Goal: Information Seeking & Learning: Learn about a topic

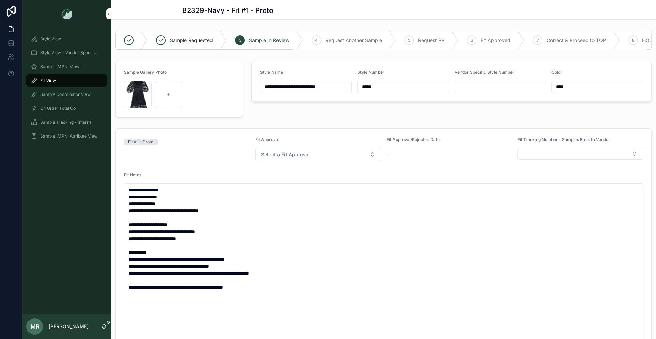
scroll to position [1073, 0]
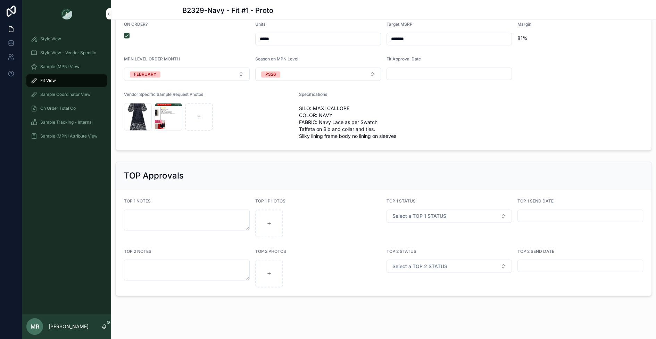
click at [55, 81] on span "Fit View" at bounding box center [48, 81] width 16 height 6
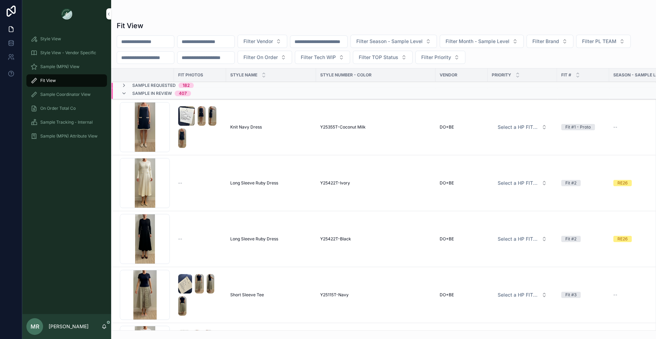
click at [223, 43] on input "scrollable content" at bounding box center [206, 42] width 57 height 10
type input "******"
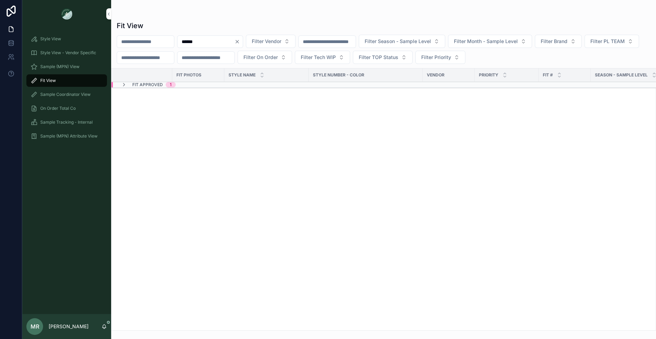
click at [166, 85] on div "1" at bounding box center [171, 85] width 10 height 6
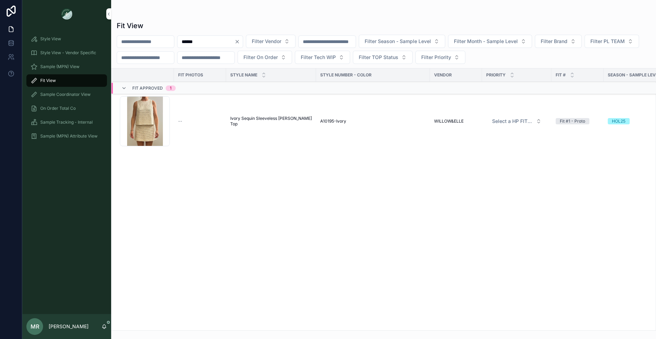
click at [267, 121] on span "Ivory Sequin Sleeveless [PERSON_NAME] Top" at bounding box center [271, 121] width 82 height 11
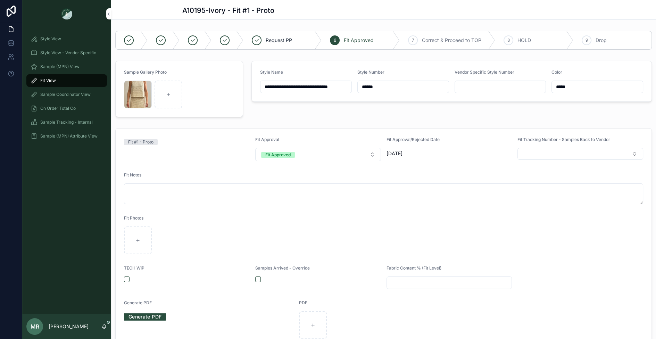
click at [132, 92] on div "IMG_2566 .JPG" at bounding box center [138, 95] width 28 height 28
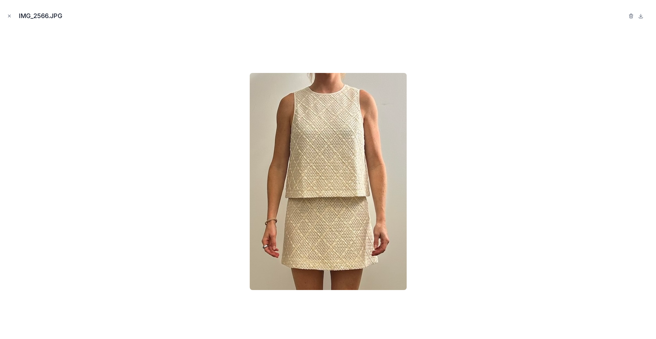
click at [9, 18] on icon "Close modal" at bounding box center [9, 16] width 5 height 5
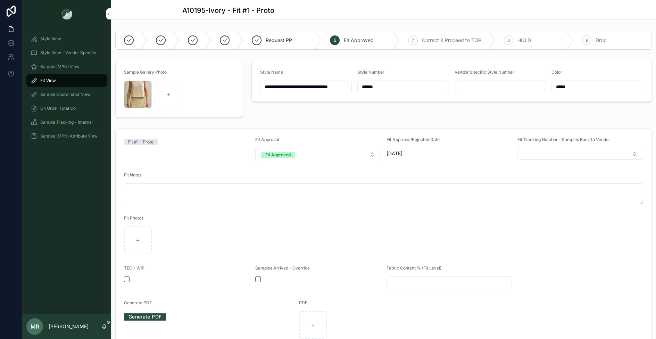
click at [128, 98] on div "IMG_2566 .JPG" at bounding box center [138, 95] width 28 height 28
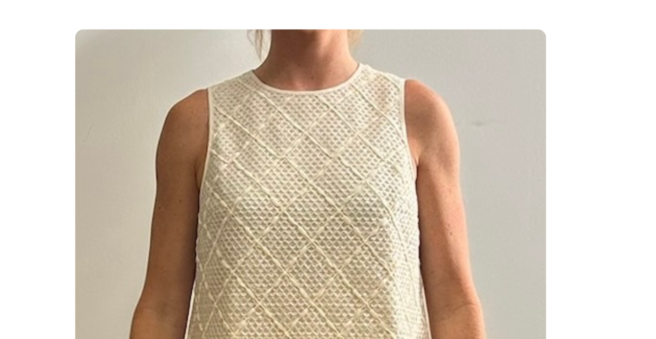
click at [235, 70] on div at bounding box center [328, 181] width 645 height 304
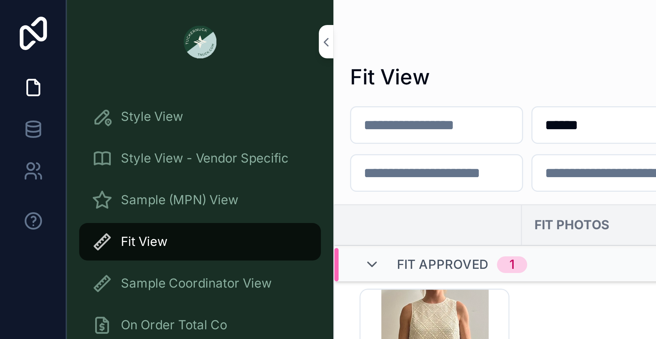
click at [154, 9] on div "Fit View ****** Filter Vendor Filter Season - Sample Level Filter Month - Sampl…" at bounding box center [383, 165] width 545 height 331
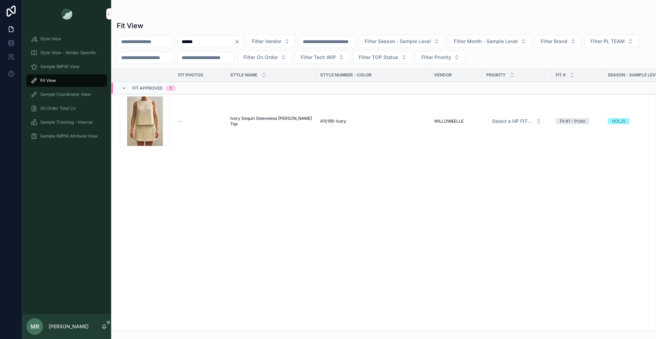
click at [334, 192] on div "Fit Photos STYLE NAME Style Number - Color Vendor PRIORITY Fit # Season - Sampl…" at bounding box center [384, 199] width 544 height 262
